Goal: Check status: Check status

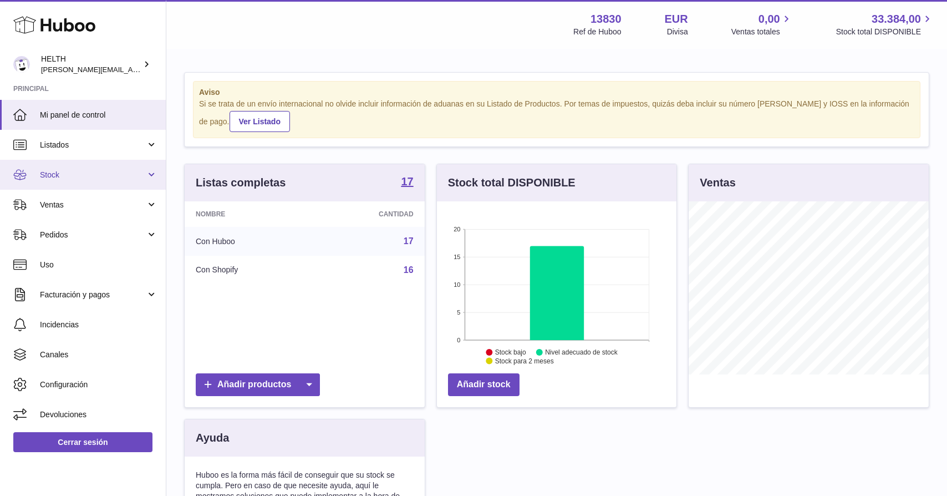
scroll to position [173, 240]
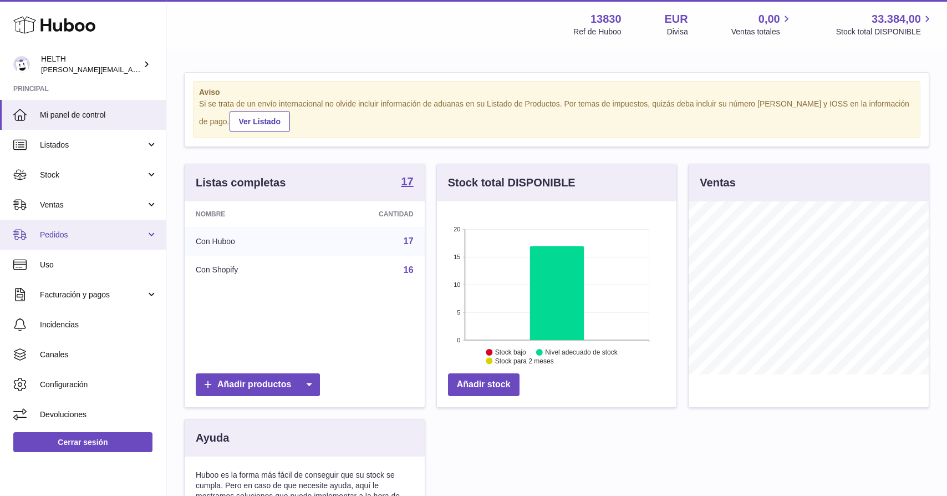
click at [72, 234] on span "Pedidos" at bounding box center [93, 235] width 106 height 11
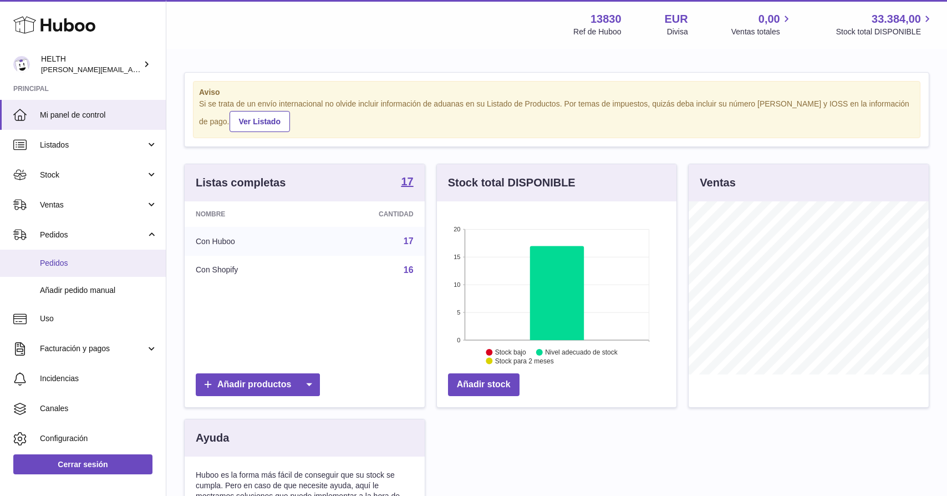
click at [84, 267] on link "Pedidos" at bounding box center [83, 263] width 166 height 27
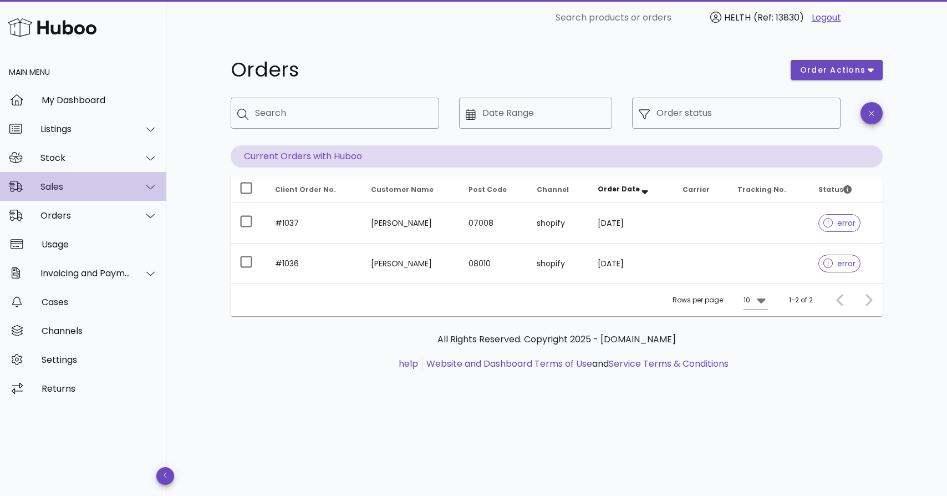
click at [95, 194] on div "Sales" at bounding box center [83, 186] width 166 height 29
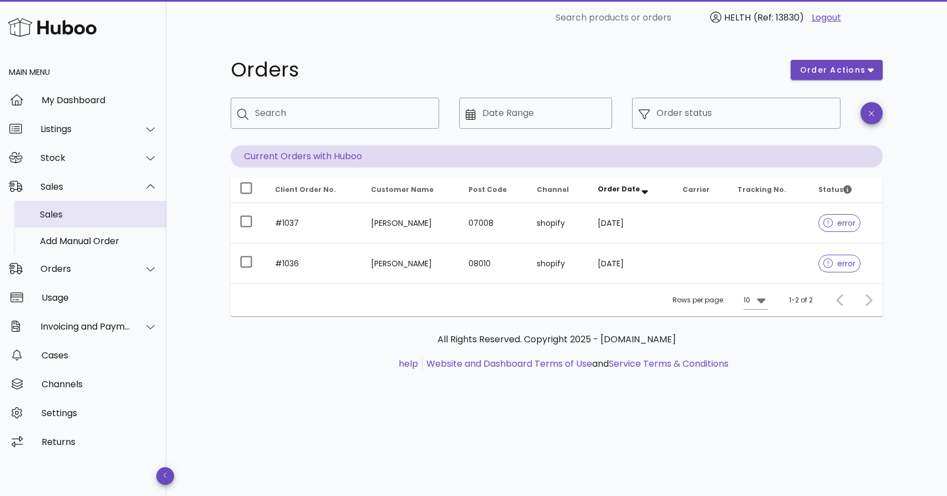
click at [78, 212] on div "Sales" at bounding box center [99, 214] width 118 height 11
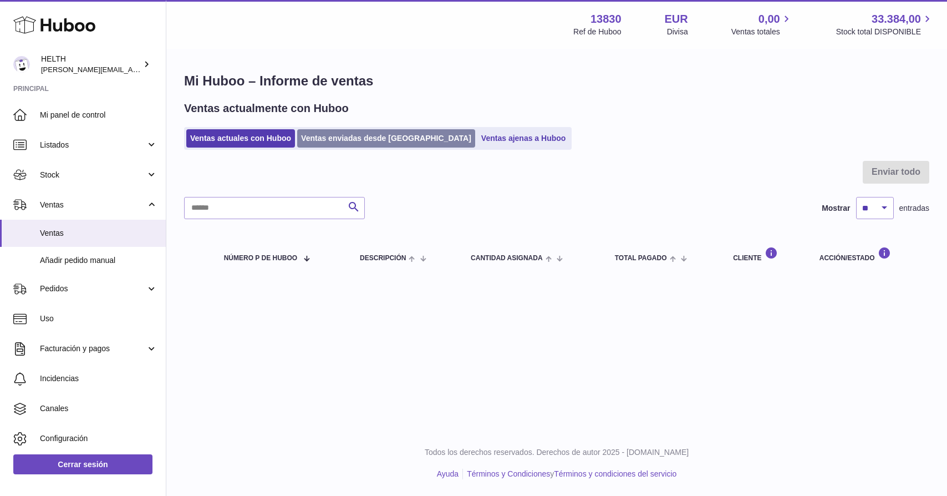
click at [329, 138] on link "Ventas enviadas desde [GEOGRAPHIC_DATA]" at bounding box center [386, 138] width 178 height 18
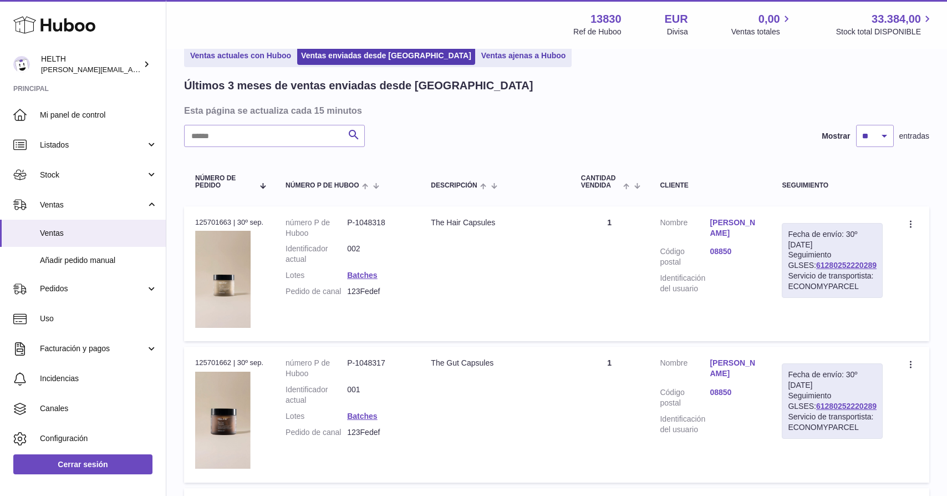
scroll to position [58, 0]
click at [828, 268] on link "61280252220289" at bounding box center [846, 264] width 60 height 9
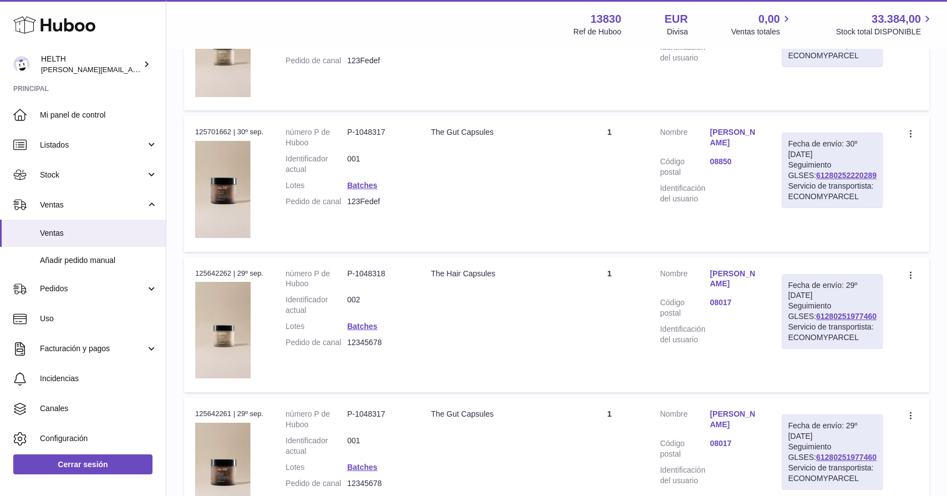
scroll to position [288, 0]
click at [836, 319] on link "61280251977460" at bounding box center [846, 315] width 60 height 9
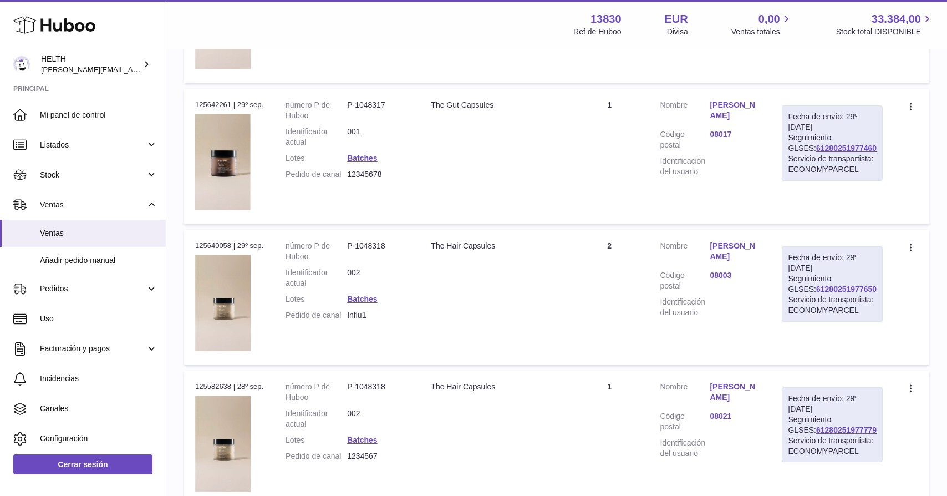
click at [834, 293] on link "61280251977650" at bounding box center [846, 288] width 60 height 9
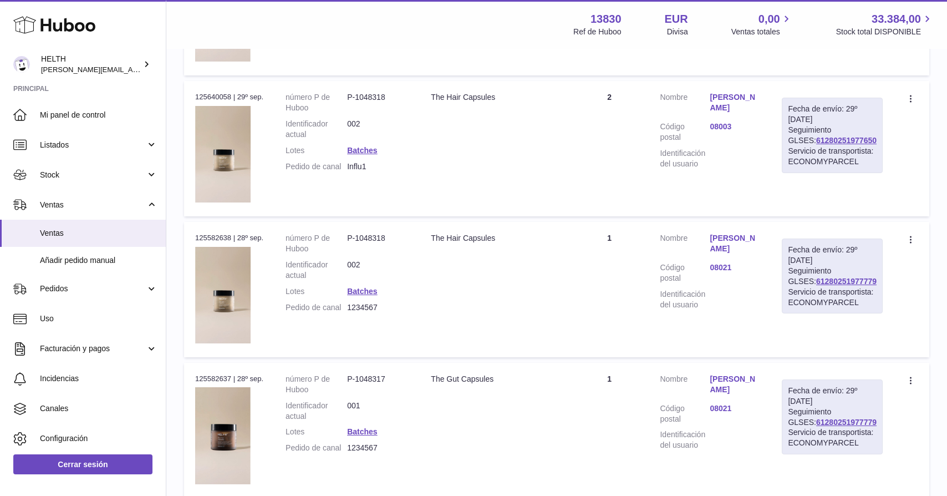
scroll to position [748, 0]
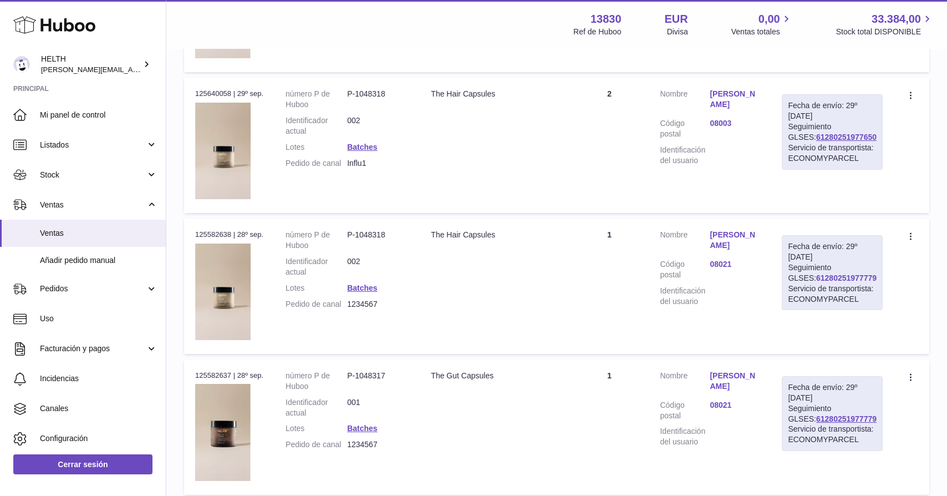
click at [847, 279] on link "61280251977779" at bounding box center [846, 277] width 60 height 9
click at [816, 282] on link "61280251548977" at bounding box center [846, 278] width 60 height 9
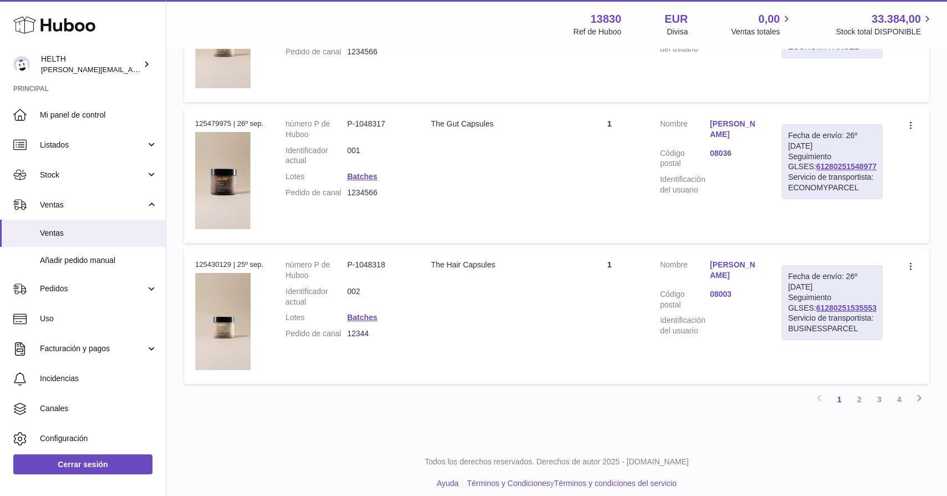
scroll to position [1280, 0]
click at [832, 311] on link "61280251535553" at bounding box center [846, 308] width 60 height 9
click at [855, 390] on link "2" at bounding box center [860, 400] width 20 height 20
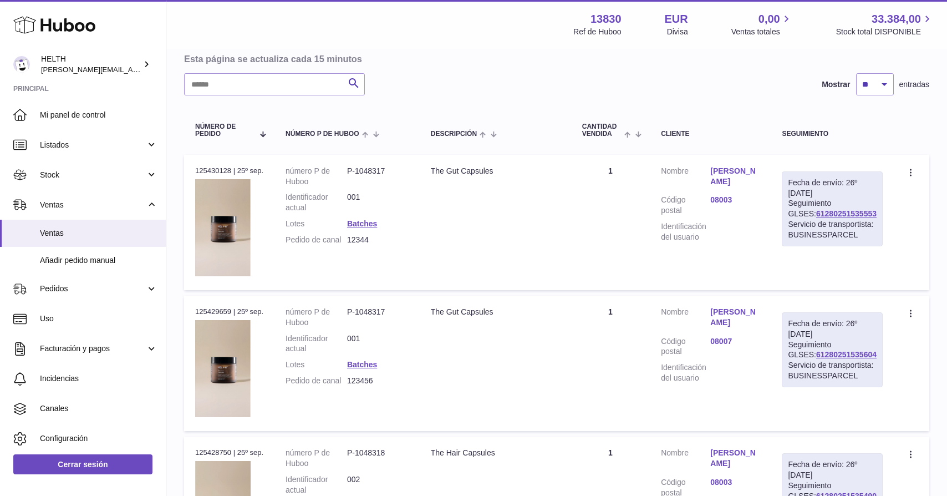
scroll to position [109, 0]
click at [854, 358] on link "61280251535604" at bounding box center [846, 353] width 60 height 9
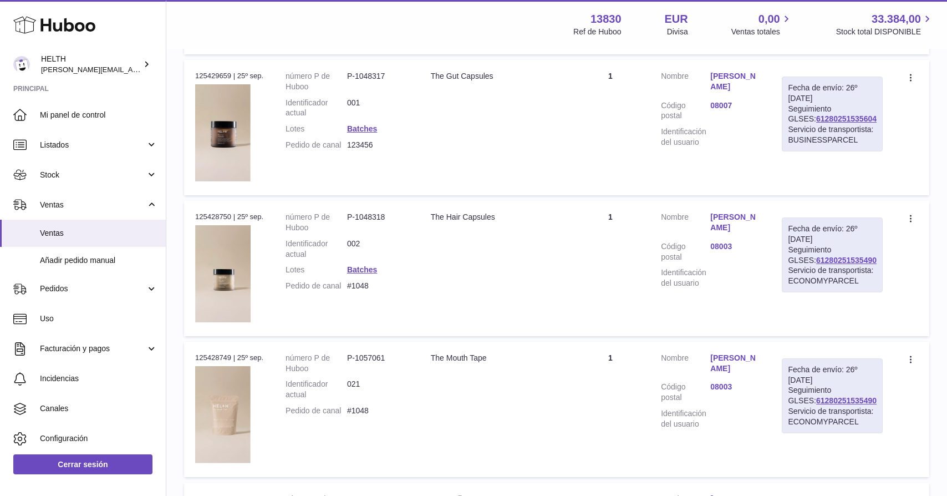
scroll to position [343, 0]
